Goal: Book appointment/travel/reservation

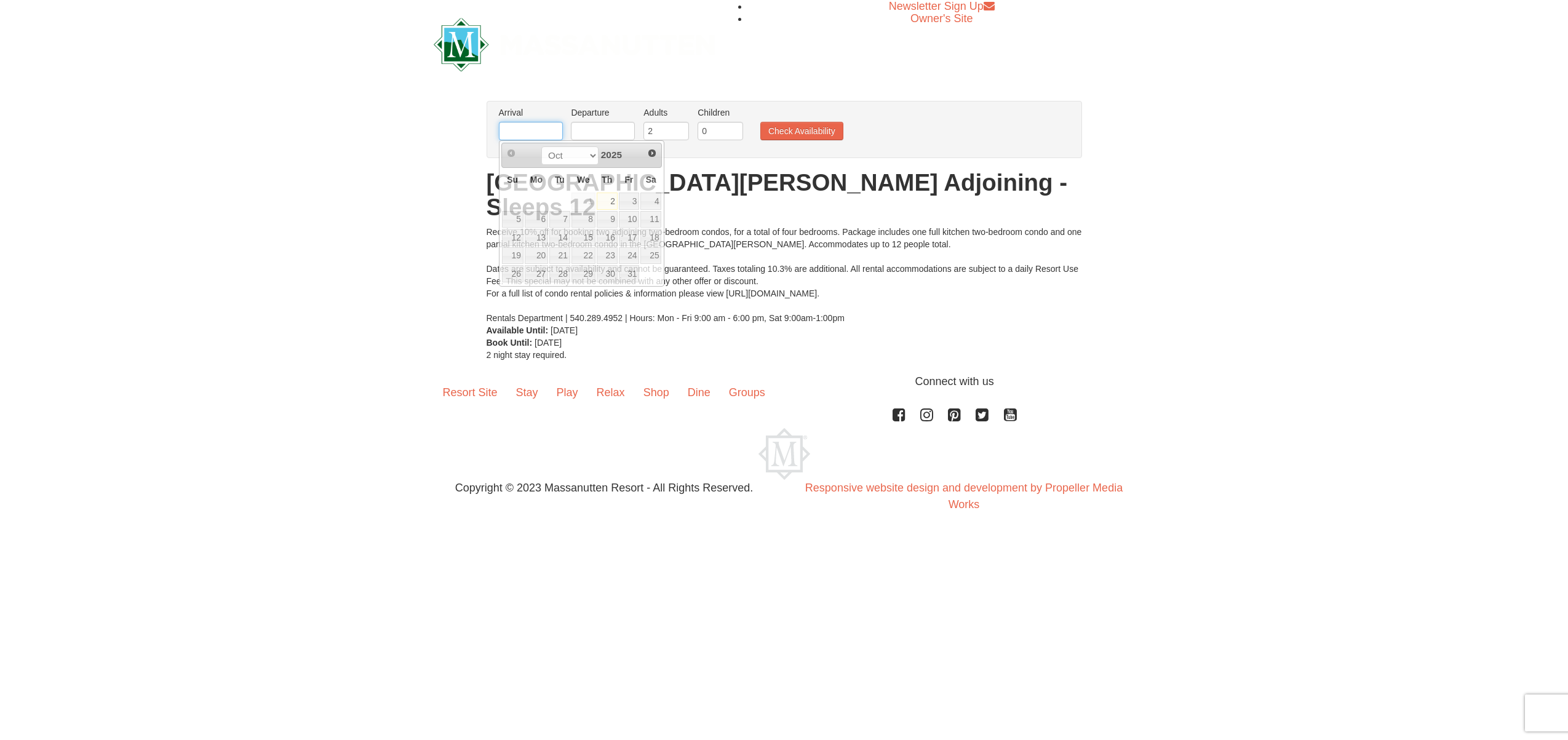
click at [526, 136] on input "text" at bounding box center [531, 130] width 64 height 19
click at [589, 157] on select "Oct Nov Dec" at bounding box center [570, 156] width 57 height 19
click at [588, 273] on link "31" at bounding box center [584, 273] width 24 height 17
type input "[DATE]"
click at [615, 135] on input "text" at bounding box center [603, 130] width 64 height 19
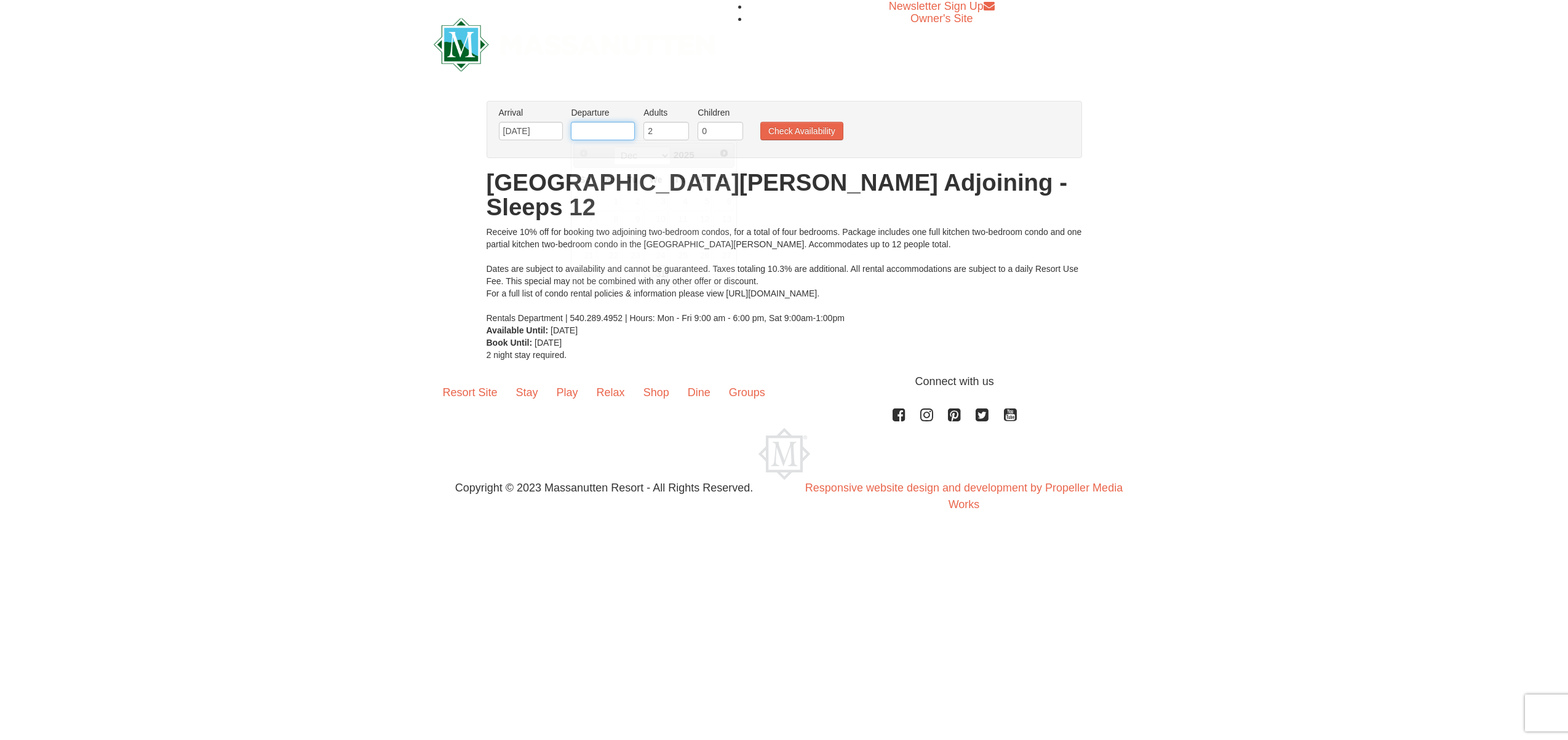
click at [615, 135] on input "text" at bounding box center [603, 130] width 64 height 19
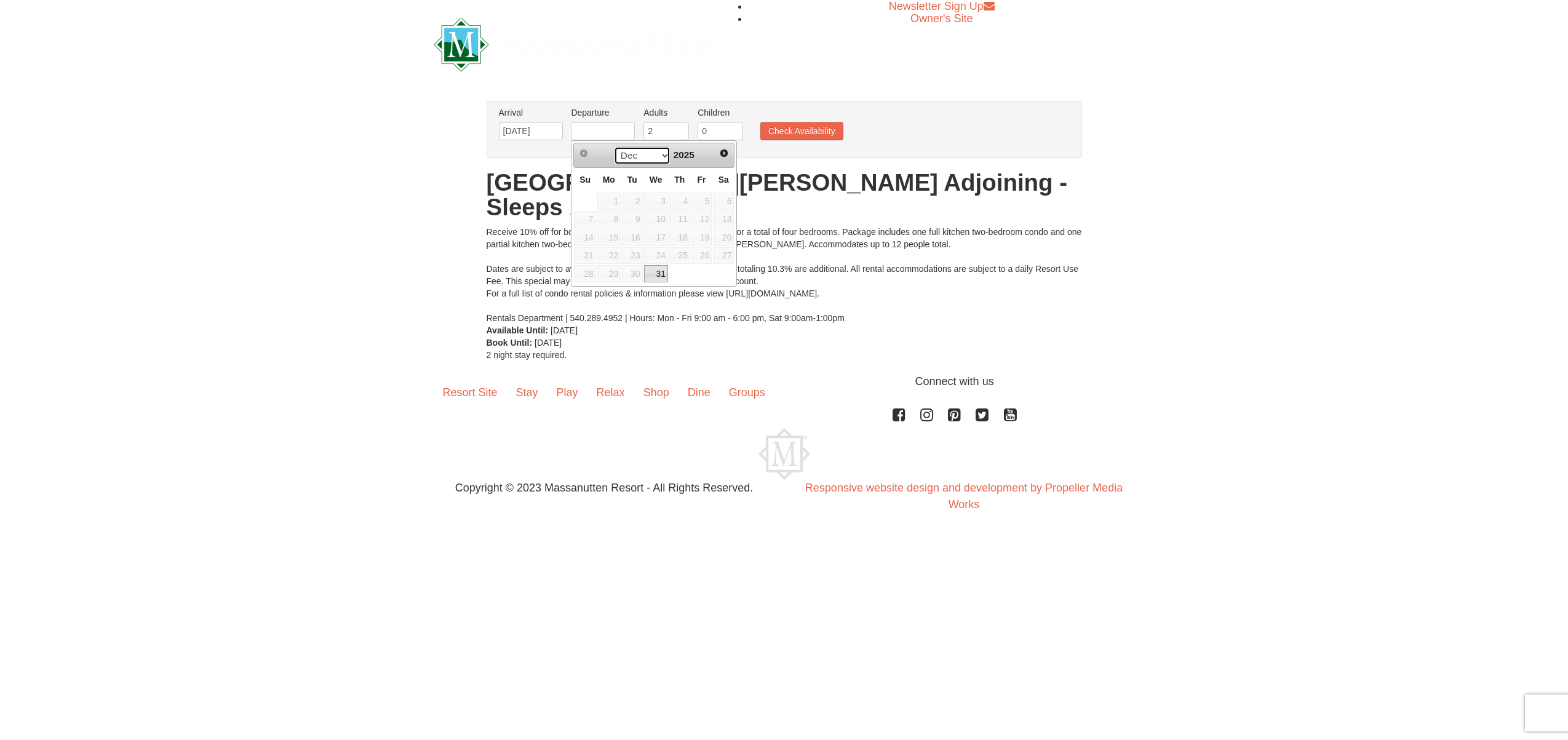
click at [660, 156] on select "Dec" at bounding box center [642, 156] width 57 height 19
click at [614, 147] on select "Dec" at bounding box center [642, 156] width 57 height 19
click at [659, 156] on select "Dec" at bounding box center [642, 156] width 57 height 19
click at [614, 147] on select "Dec" at bounding box center [642, 156] width 57 height 19
click at [659, 156] on select "Dec" at bounding box center [642, 156] width 57 height 19
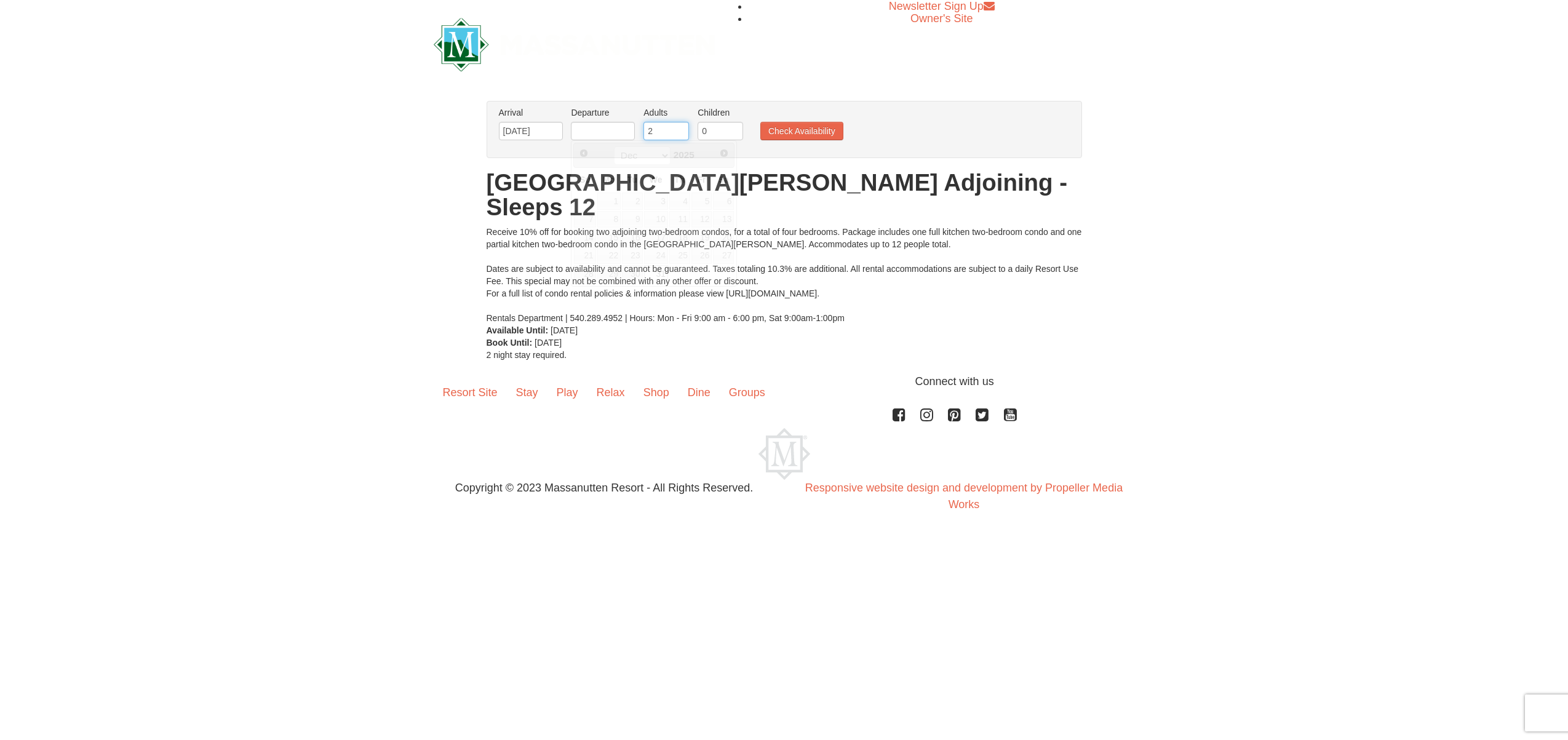
click at [657, 136] on input "2" at bounding box center [666, 130] width 45 height 19
click at [573, 132] on input "text" at bounding box center [603, 130] width 64 height 19
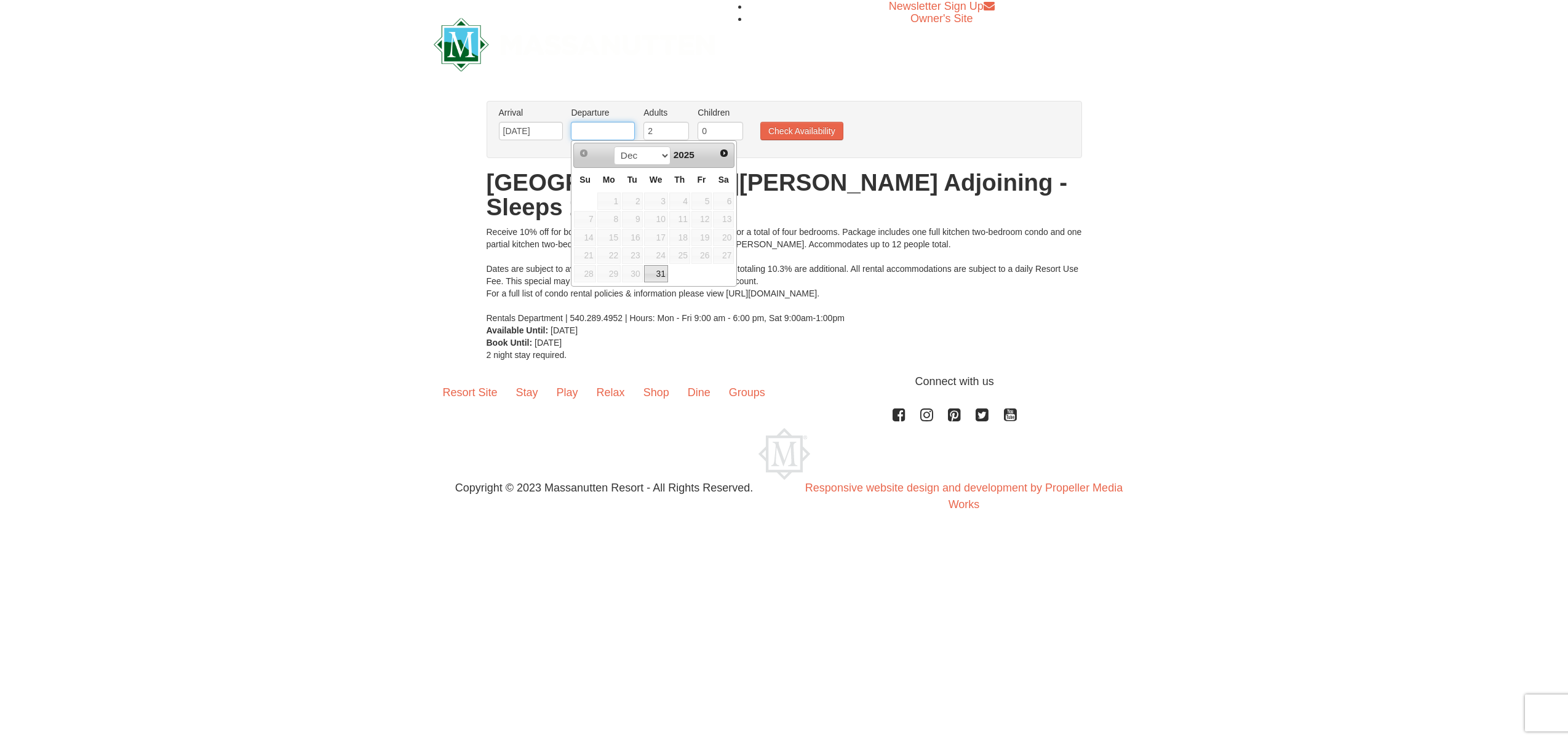
click at [573, 132] on input "text" at bounding box center [603, 130] width 64 height 19
click at [659, 155] on select "Dec" at bounding box center [642, 156] width 57 height 19
click at [669, 133] on input "2" at bounding box center [666, 130] width 45 height 19
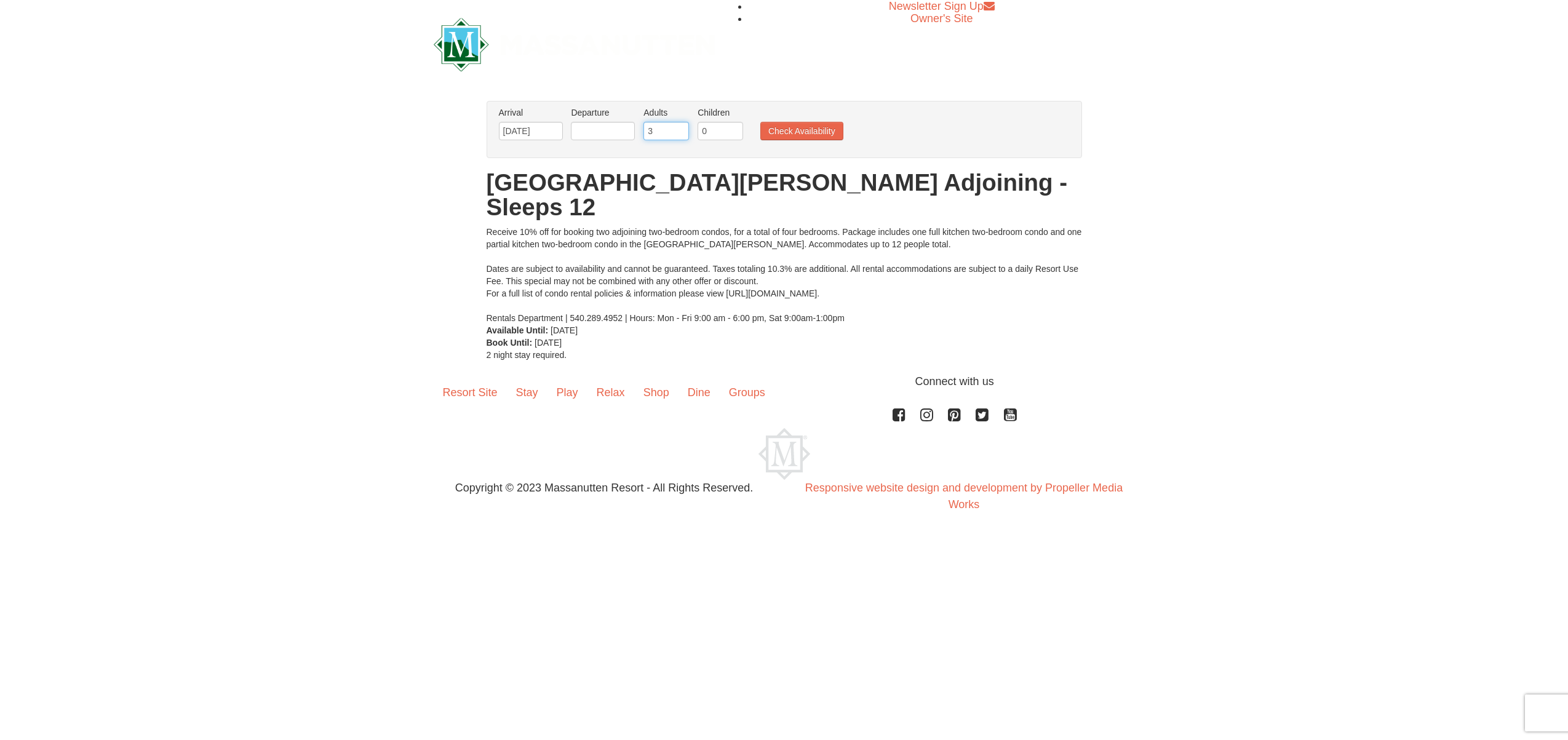
click at [679, 130] on input "3" at bounding box center [666, 130] width 45 height 19
click at [679, 130] on input "4" at bounding box center [666, 130] width 45 height 19
click at [679, 130] on input "5" at bounding box center [666, 130] width 45 height 19
click at [679, 130] on input "6" at bounding box center [666, 130] width 45 height 19
click at [679, 130] on input "7" at bounding box center [666, 130] width 45 height 19
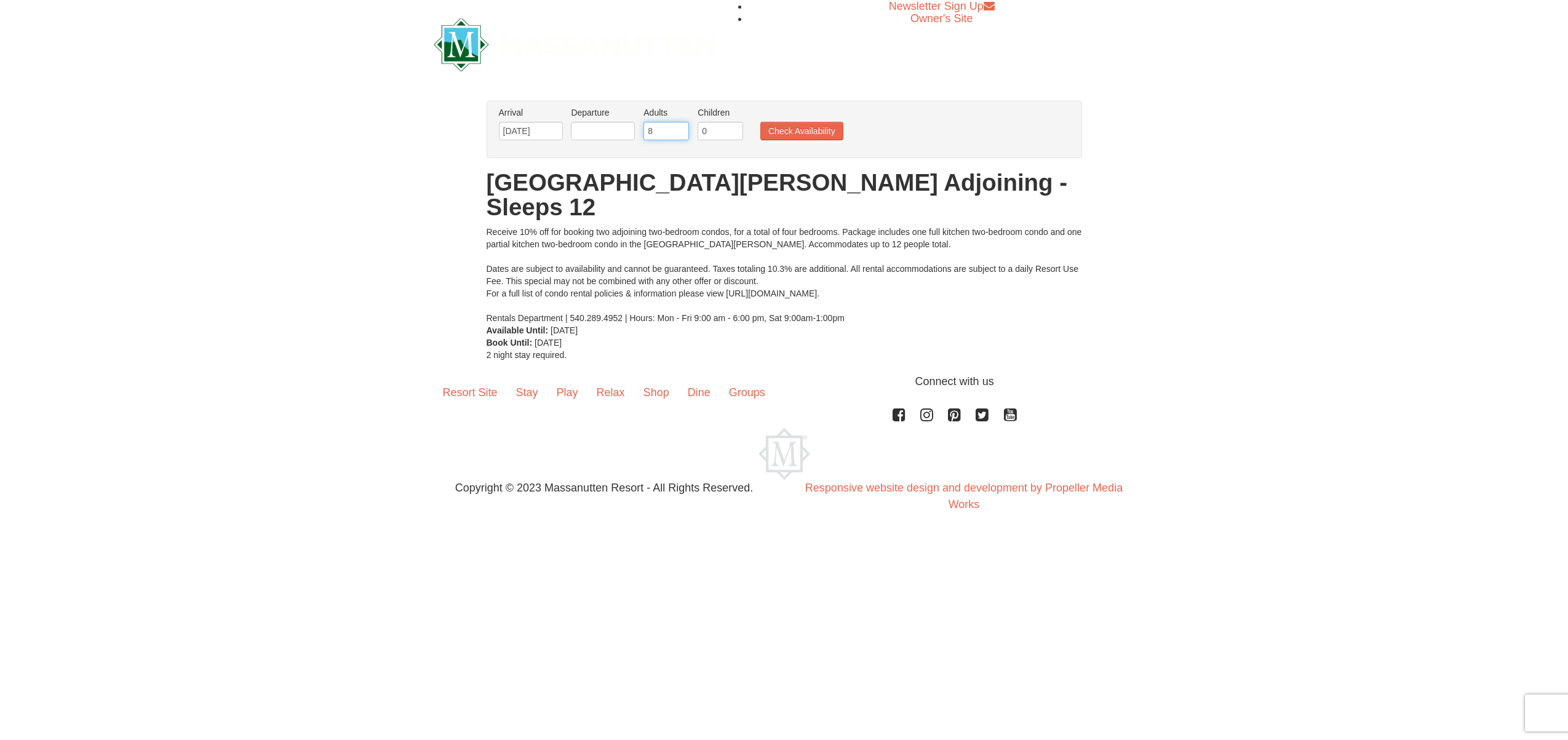
type input "8"
click at [679, 130] on input "8" at bounding box center [666, 130] width 45 height 19
click at [733, 131] on input "0" at bounding box center [720, 130] width 45 height 19
type input "1"
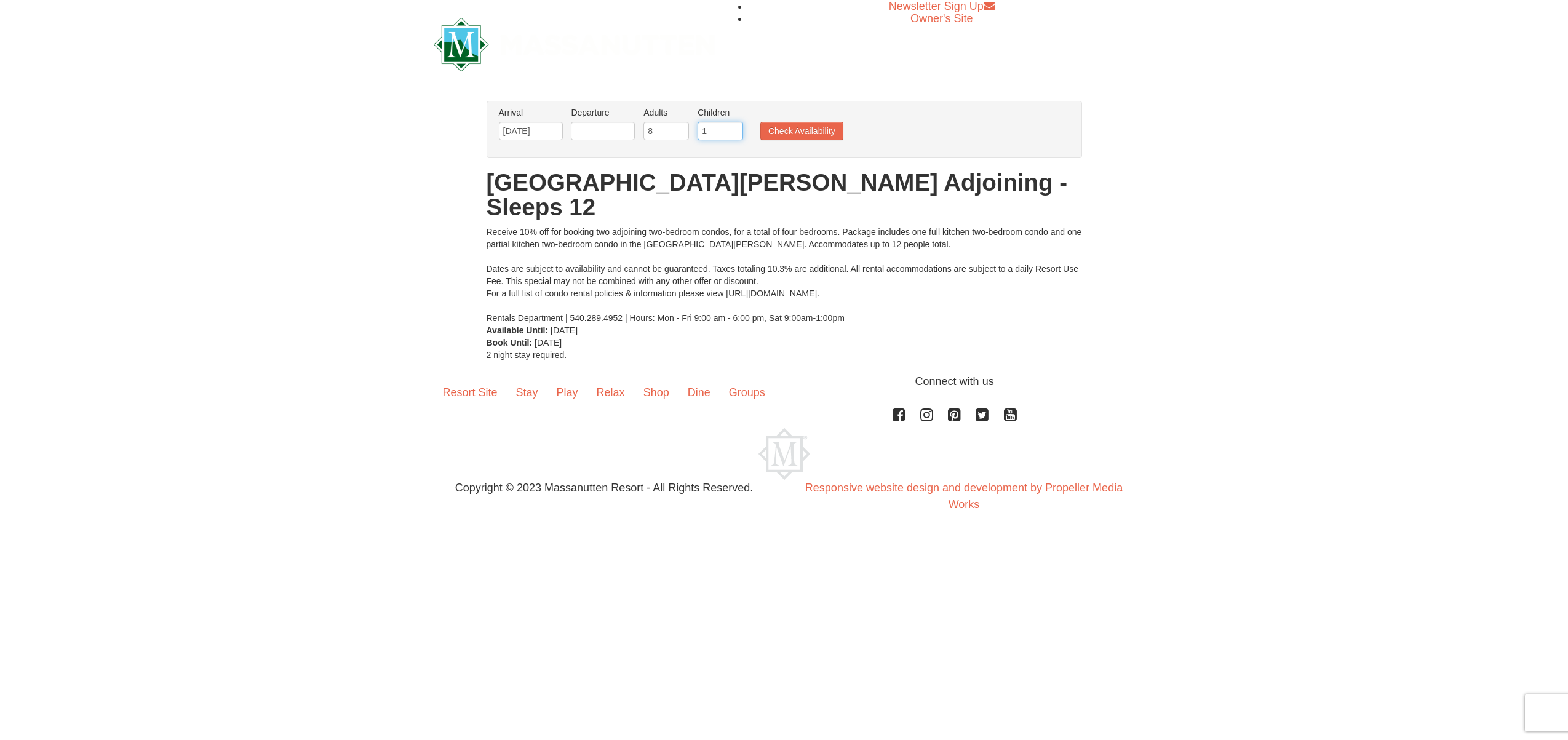
click at [732, 128] on input "1" at bounding box center [720, 130] width 45 height 19
click at [782, 134] on button "Check Availability" at bounding box center [802, 130] width 83 height 19
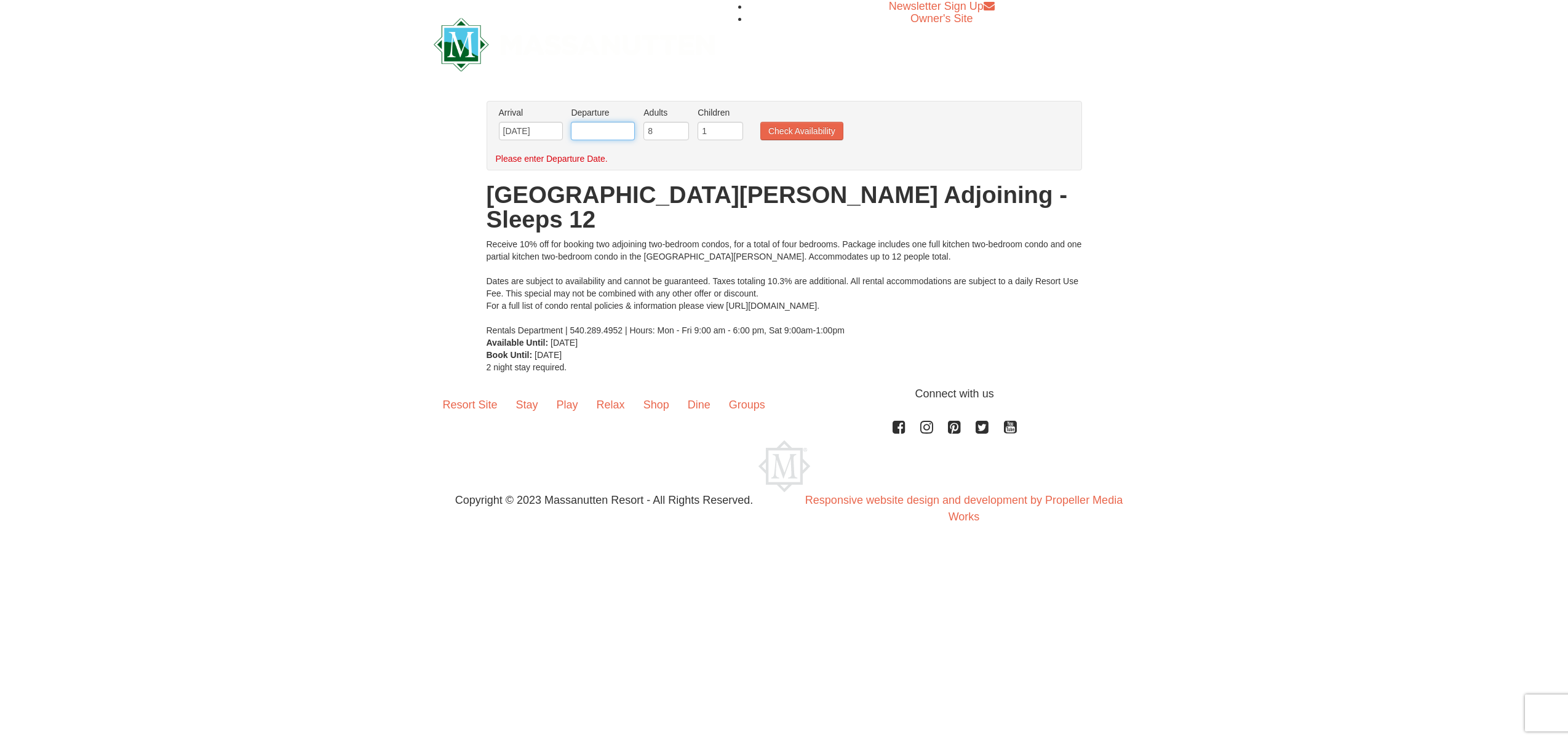
click at [591, 136] on input "text" at bounding box center [603, 130] width 64 height 19
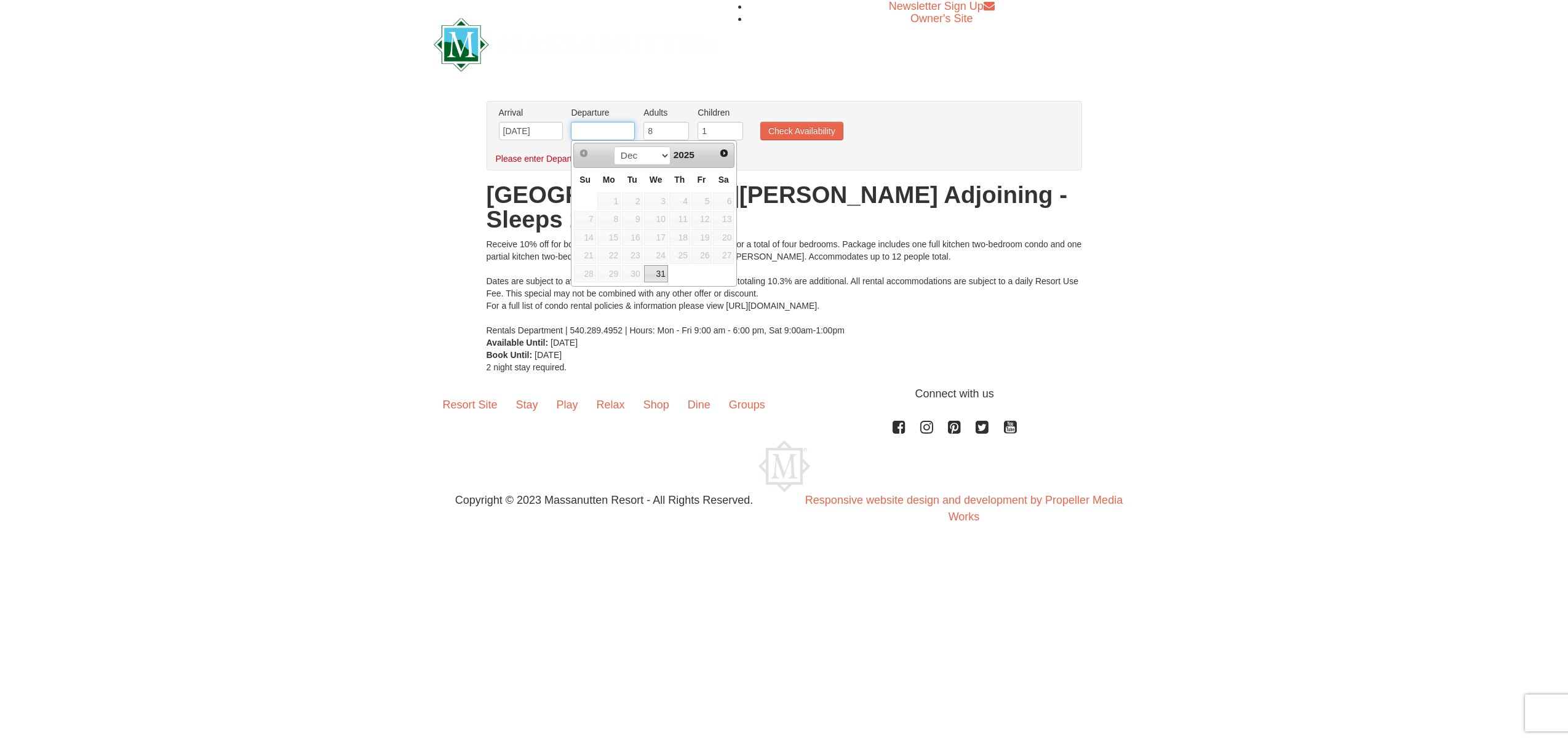
click at [591, 136] on input "text" at bounding box center [603, 130] width 64 height 19
click at [655, 153] on select "Dec" at bounding box center [642, 156] width 57 height 19
click at [614, 147] on select "Dec" at bounding box center [642, 156] width 57 height 19
click at [670, 274] on td at bounding box center [680, 273] width 22 height 19
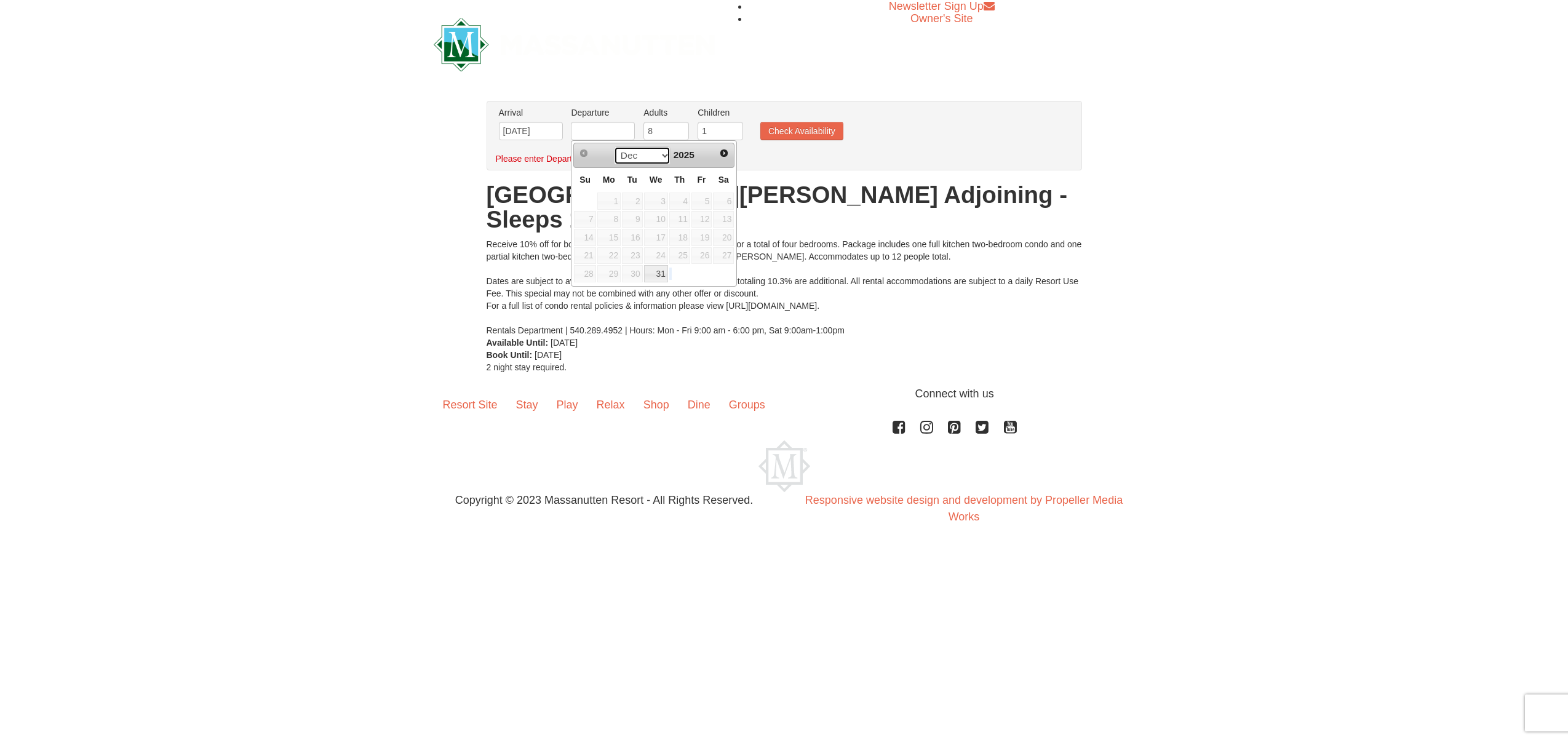
click at [661, 156] on select "Dec" at bounding box center [642, 156] width 57 height 19
click at [614, 147] on select "Dec" at bounding box center [642, 156] width 57 height 19
click at [1158, 138] on div "× From: To: Adults: 2 Children: 0 Change Arrival Please format dates MM/DD/YYYY…" at bounding box center [784, 237] width 1568 height 297
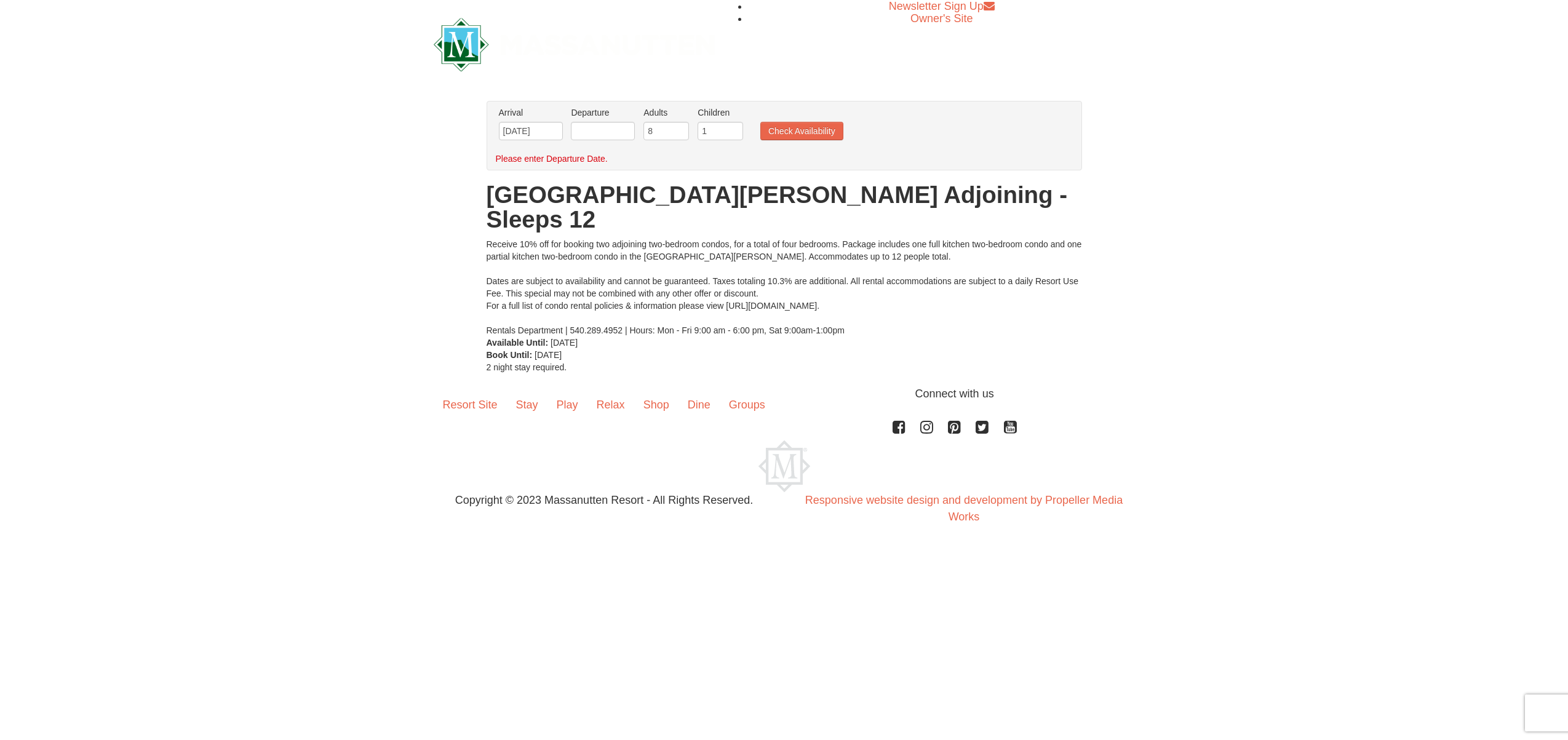
click at [1152, 139] on div "× From: To: Adults: 2 Children: 0 Change Arrival Please format dates MM/DD/YYYY…" at bounding box center [784, 237] width 1568 height 297
